Goal: Task Accomplishment & Management: Complete application form

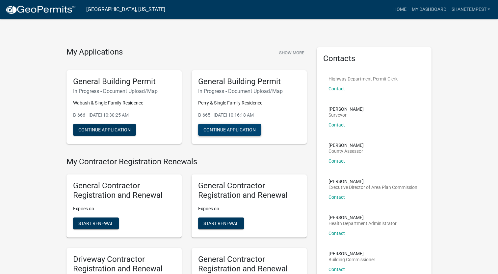
click at [225, 127] on button "Continue Application" at bounding box center [229, 130] width 63 height 12
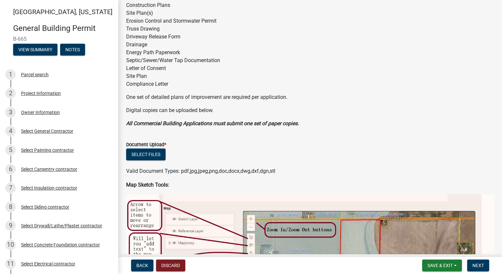
scroll to position [33, 0]
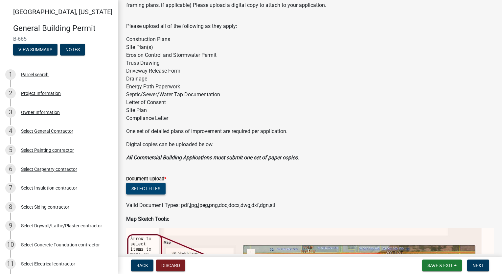
click at [148, 188] on button "Select files" at bounding box center [145, 189] width 39 height 12
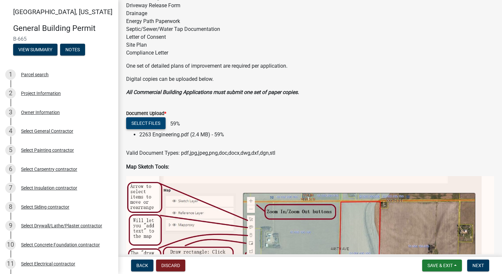
scroll to position [99, 0]
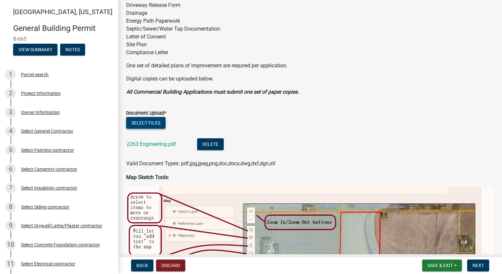
click at [132, 121] on button "Select files" at bounding box center [145, 123] width 39 height 12
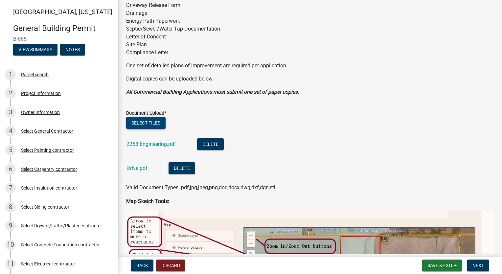
click at [145, 123] on button "Select files" at bounding box center [145, 123] width 39 height 12
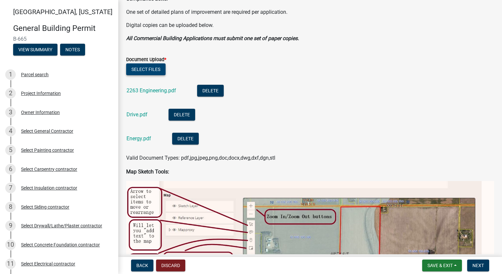
scroll to position [164, 0]
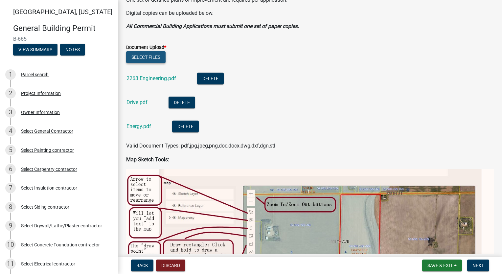
click at [132, 55] on button "Select files" at bounding box center [145, 57] width 39 height 12
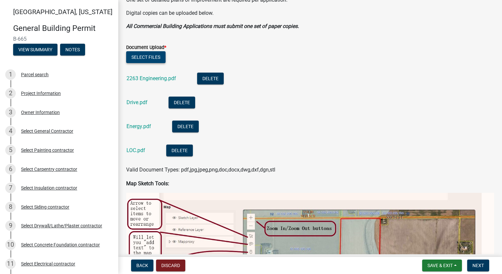
click at [150, 58] on button "Select files" at bounding box center [145, 57] width 39 height 12
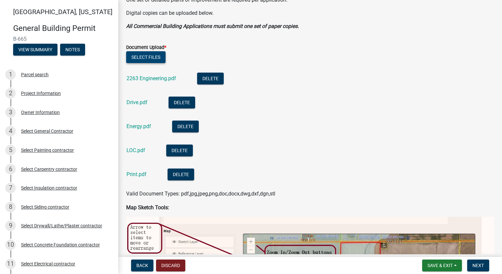
click at [136, 59] on button "Select files" at bounding box center [145, 57] width 39 height 12
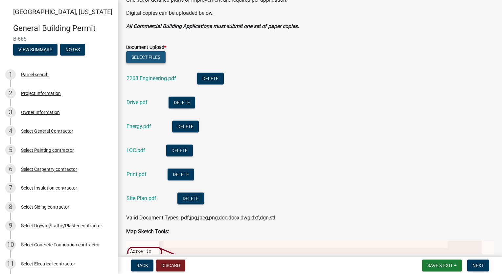
click at [148, 61] on button "Select files" at bounding box center [145, 57] width 39 height 12
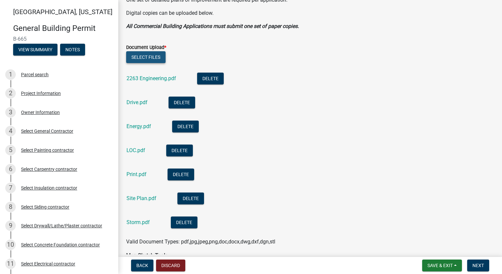
click at [154, 57] on button "Select files" at bounding box center [145, 57] width 39 height 12
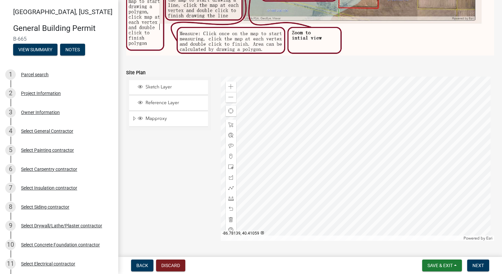
scroll to position [590, 0]
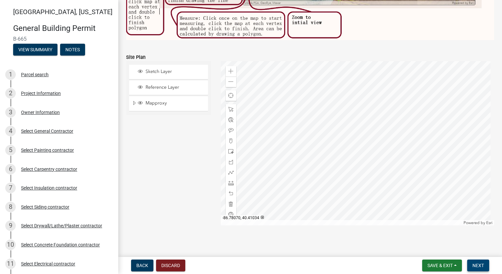
click at [480, 267] on span "Next" at bounding box center [479, 265] width 12 height 5
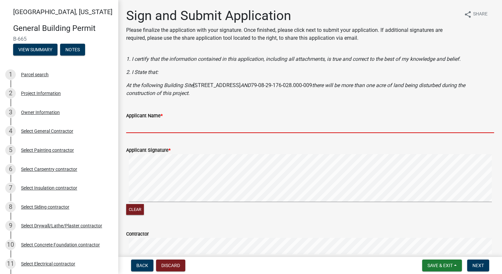
click at [179, 125] on input "Applicant Name *" at bounding box center [310, 126] width 368 height 13
type input "[PERSON_NAME]"
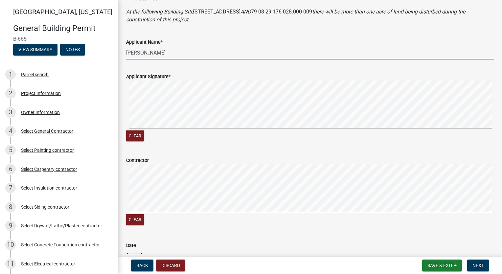
scroll to position [149, 0]
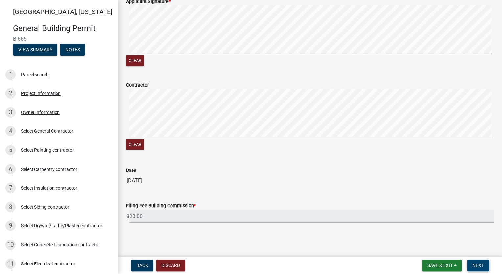
click at [477, 265] on span "Next" at bounding box center [479, 265] width 12 height 5
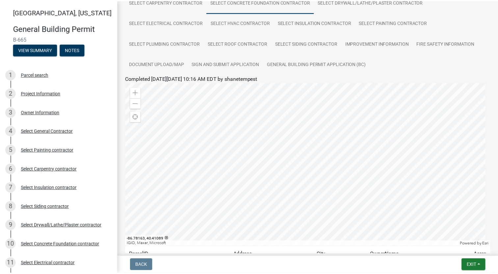
scroll to position [142, 0]
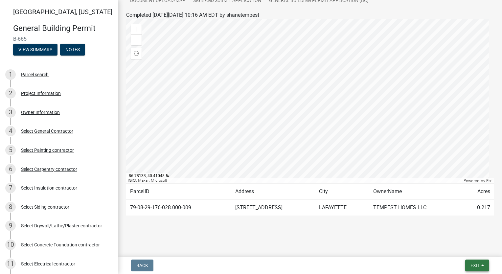
click at [475, 264] on span "Exit" at bounding box center [476, 265] width 10 height 5
click at [472, 248] on button "Save & Exit" at bounding box center [463, 249] width 53 height 16
